Goal: Navigation & Orientation: Find specific page/section

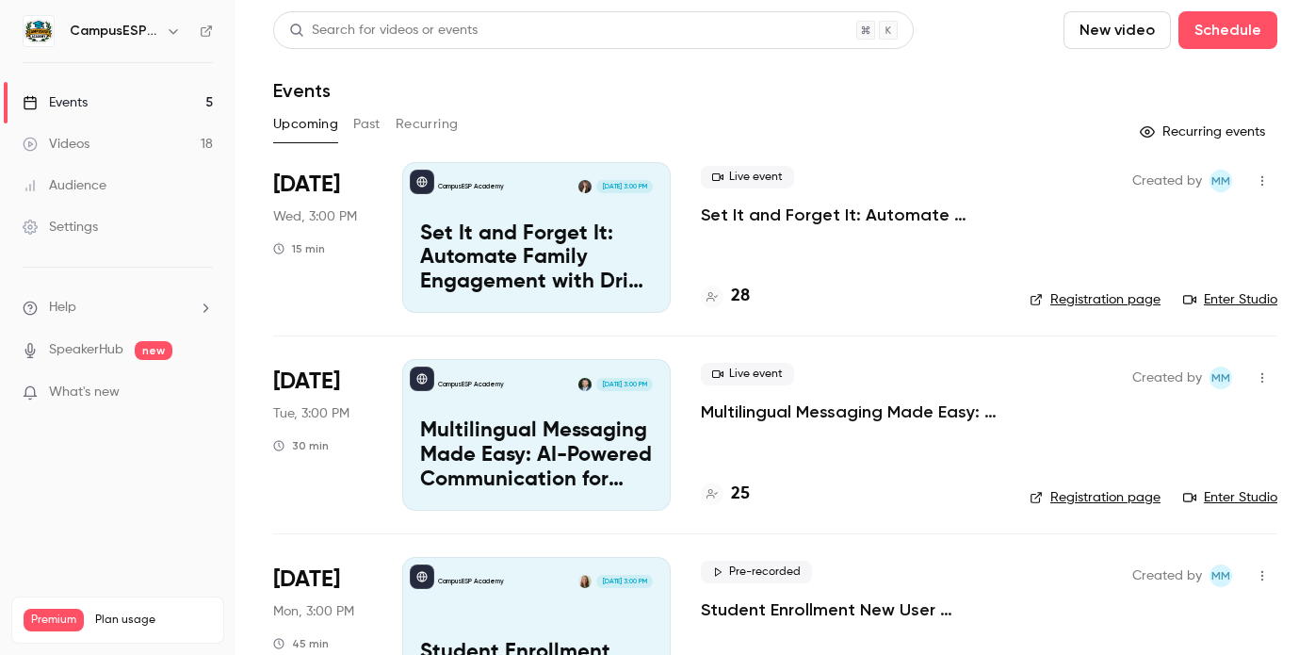
click at [145, 29] on h6 "CampusESP Academy" at bounding box center [114, 31] width 89 height 19
click at [176, 32] on icon "button" at bounding box center [173, 31] width 15 height 15
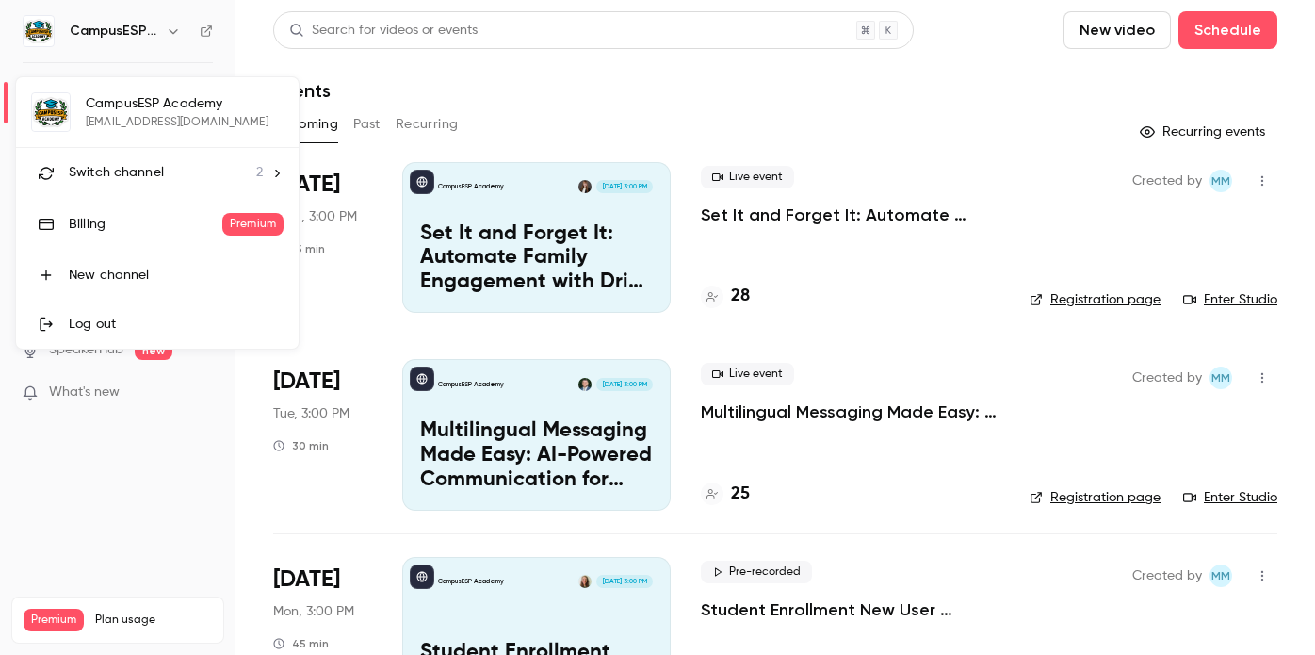
click at [268, 171] on li "Switch channel 2" at bounding box center [157, 173] width 283 height 50
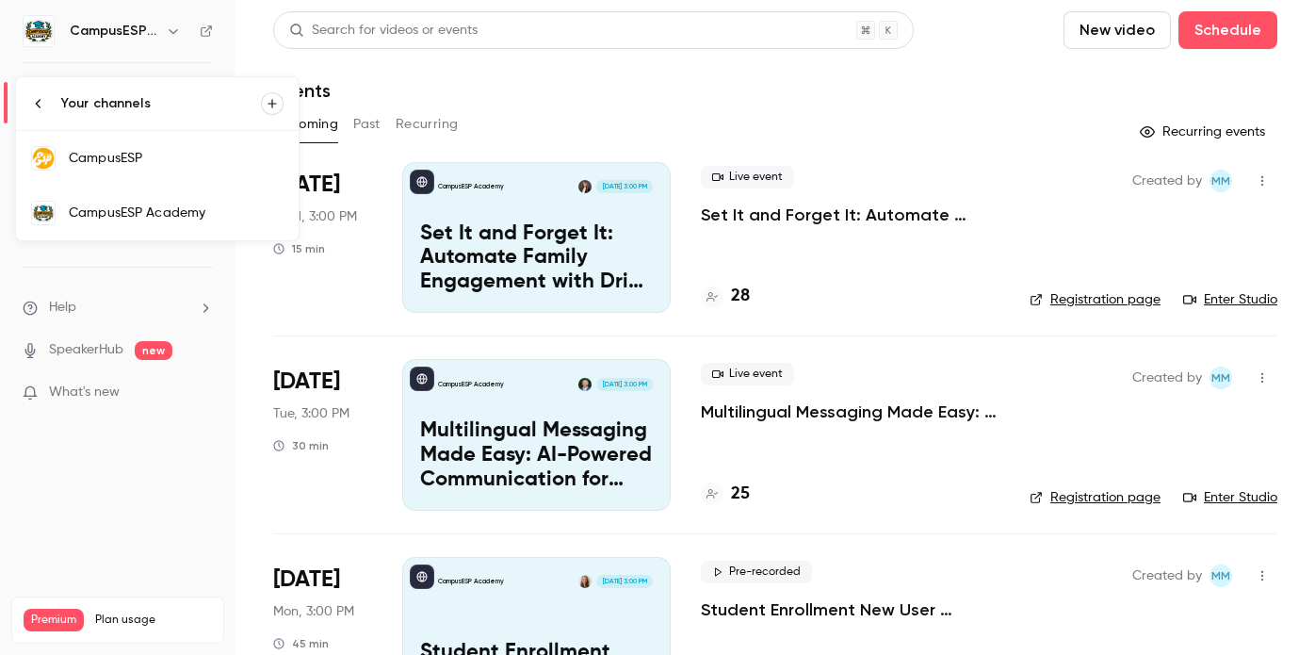
click at [128, 154] on div "CampusESP" at bounding box center [176, 158] width 215 height 19
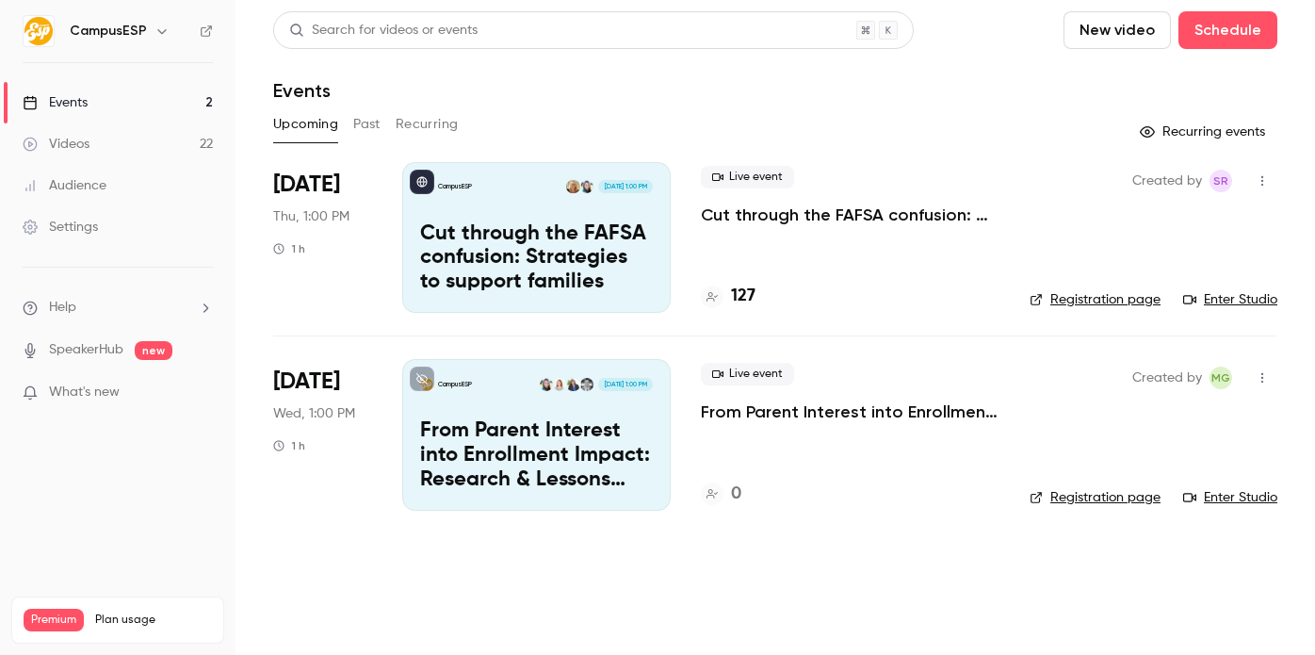
click at [369, 120] on button "Past" at bounding box center [366, 124] width 27 height 30
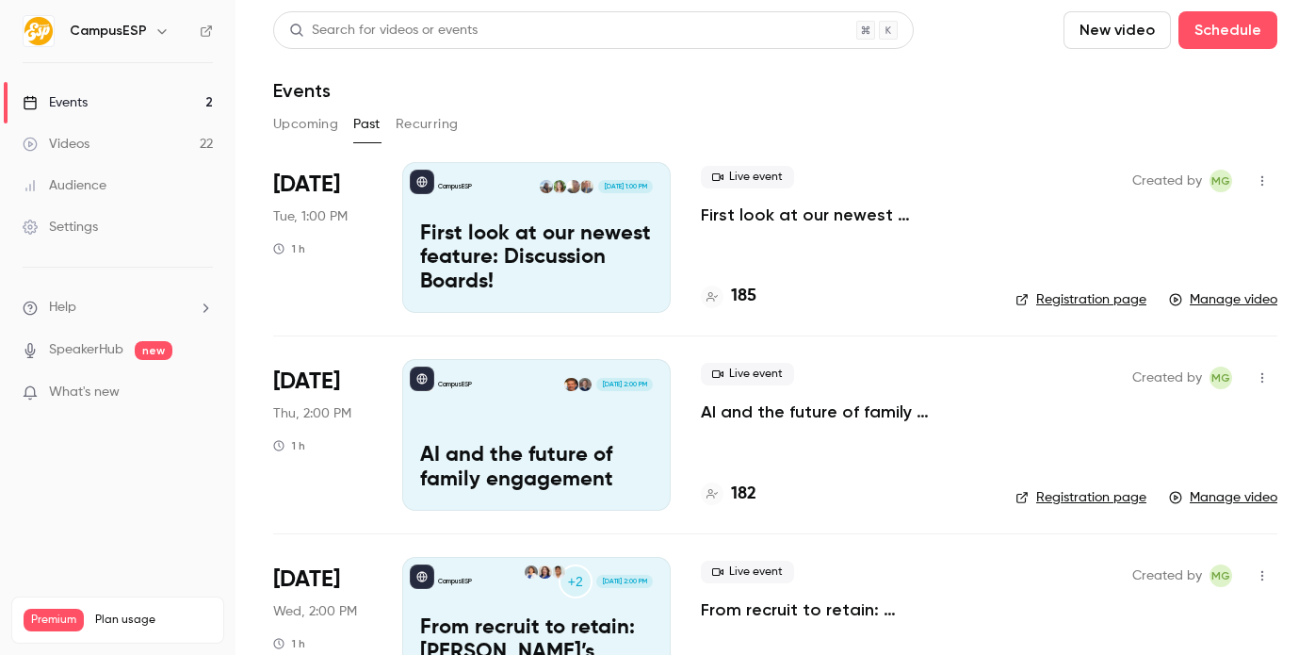
click at [154, 30] on icon "button" at bounding box center [161, 31] width 15 height 15
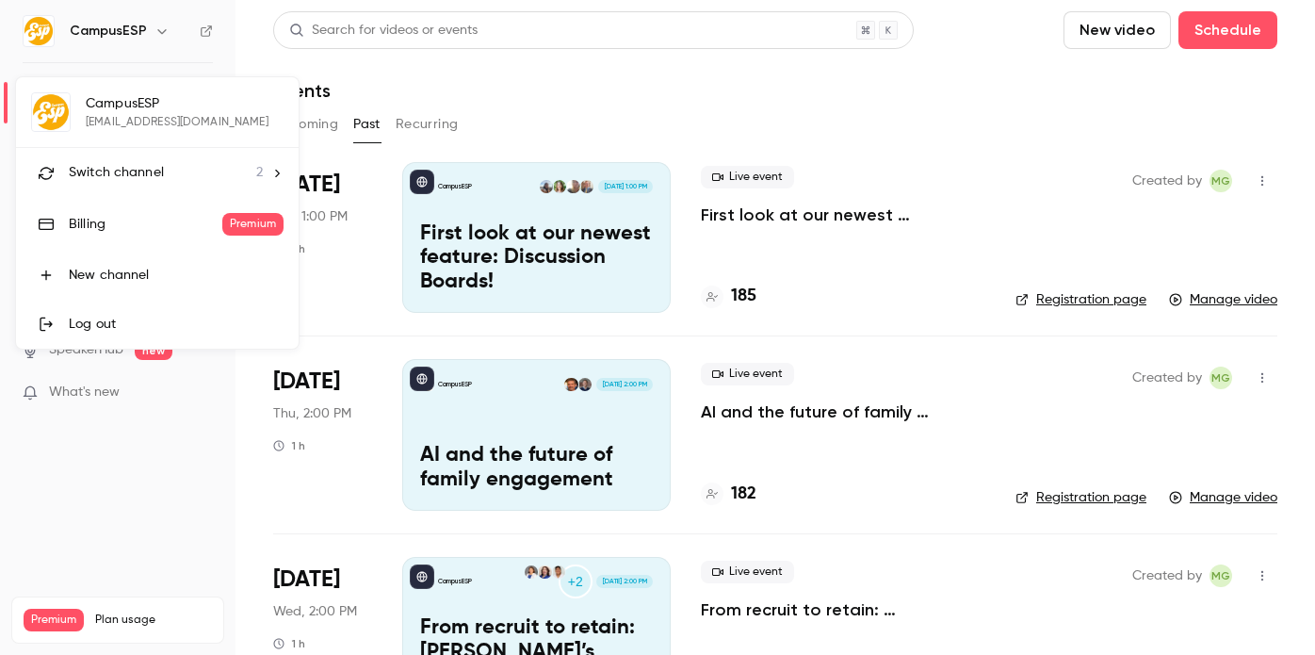
click at [270, 174] on icon at bounding box center [276, 173] width 13 height 13
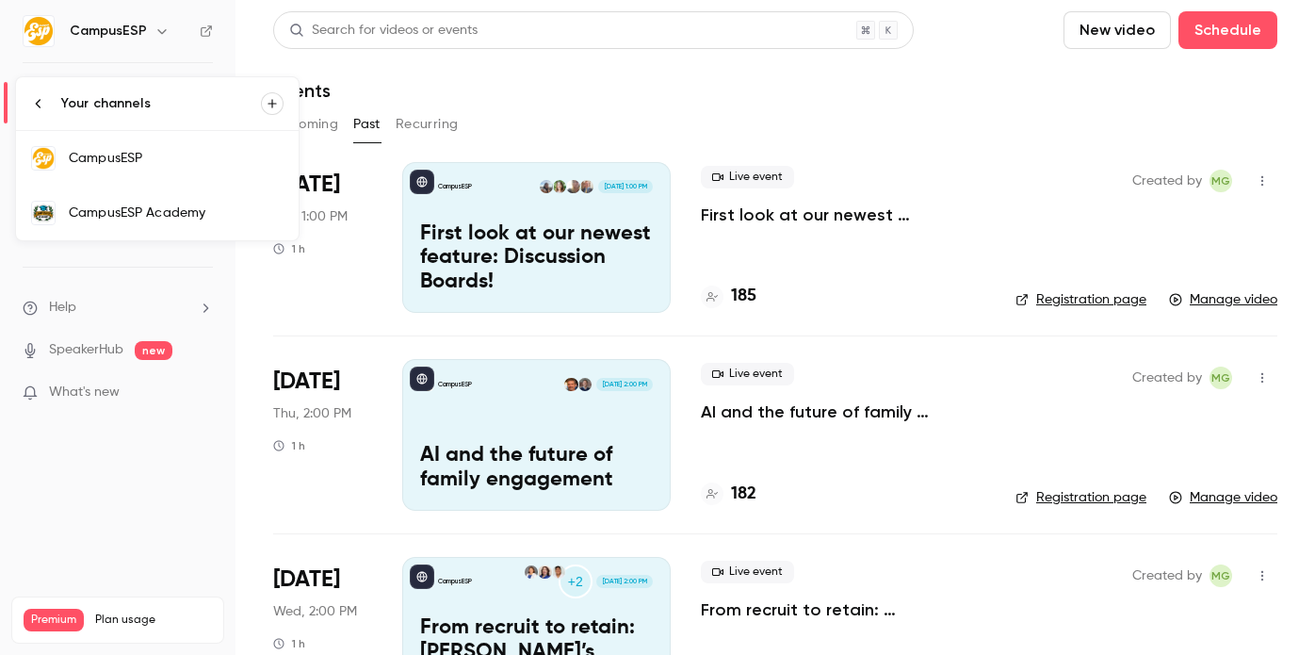
click at [158, 218] on div "CampusESP Academy" at bounding box center [176, 212] width 215 height 19
